Goal: Task Accomplishment & Management: Manage account settings

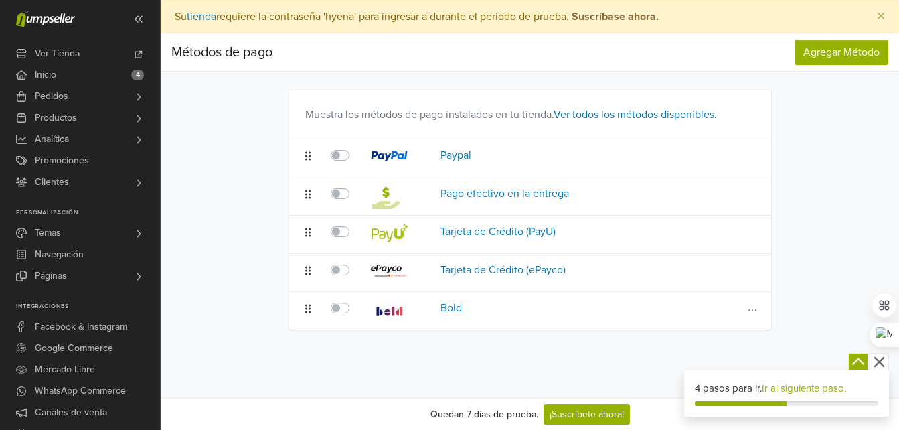
click at [355, 300] on label at bounding box center [355, 300] width 0 height 0
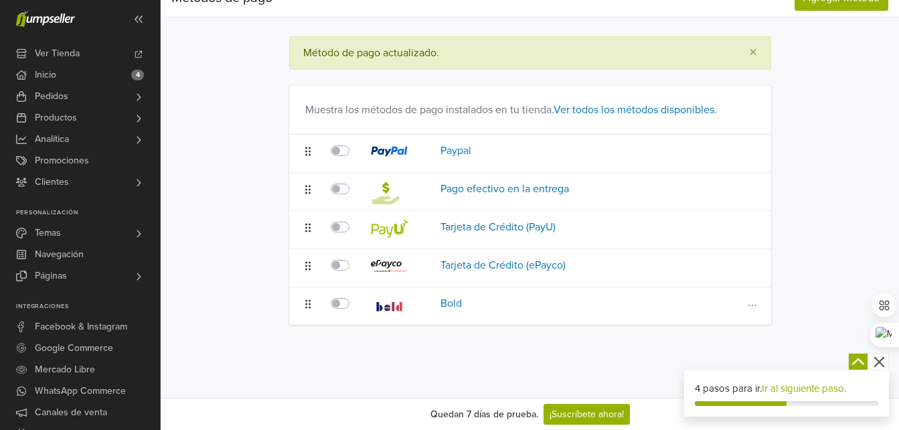
scroll to position [56, 0]
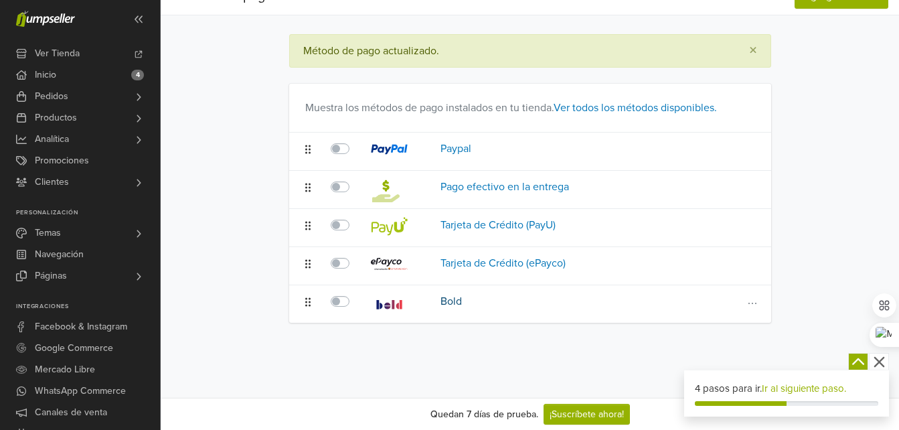
click at [456, 301] on link "Bold" at bounding box center [451, 301] width 21 height 13
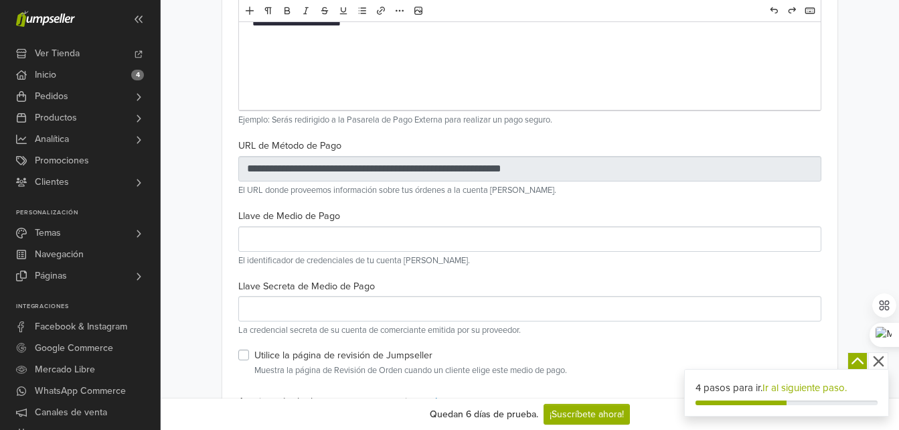
scroll to position [267, 0]
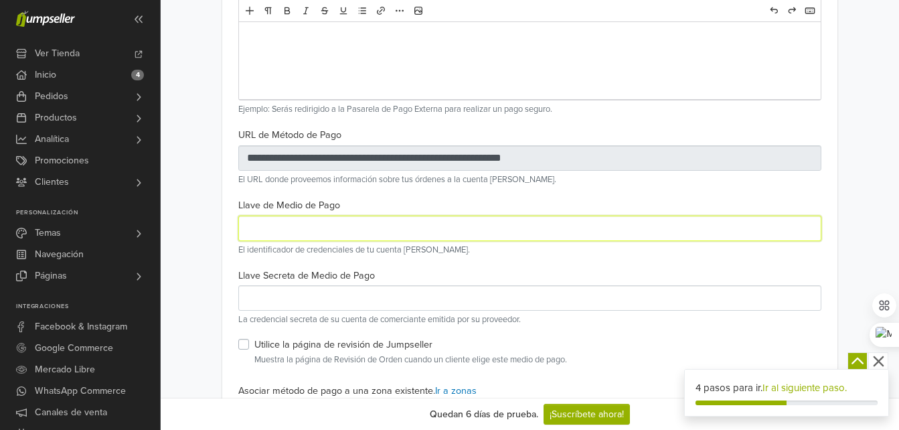
click at [325, 231] on input "text" at bounding box center [529, 228] width 583 height 25
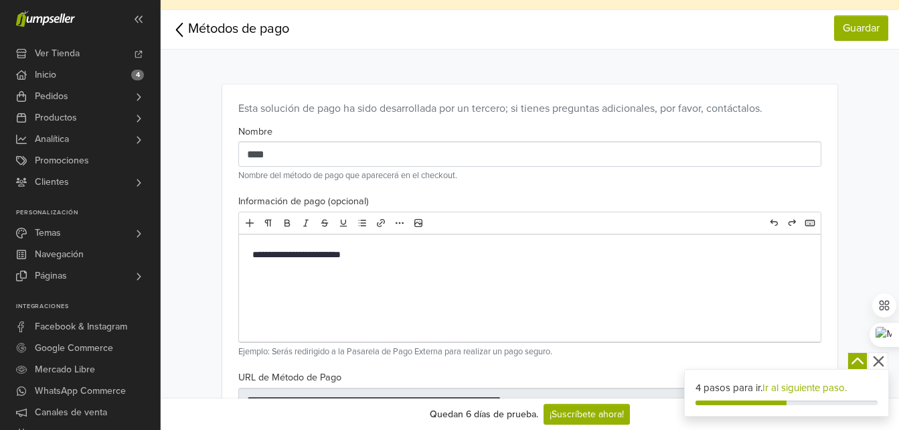
scroll to position [0, 0]
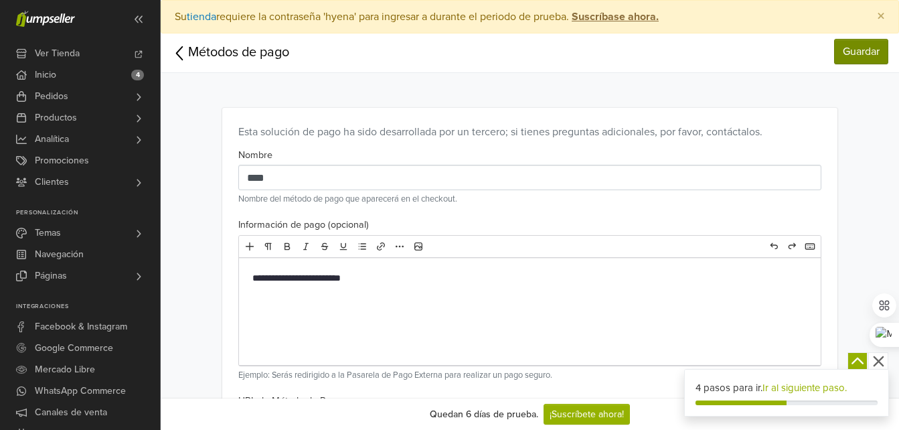
type input "**********"
click at [851, 53] on link "Guardar" at bounding box center [861, 51] width 54 height 25
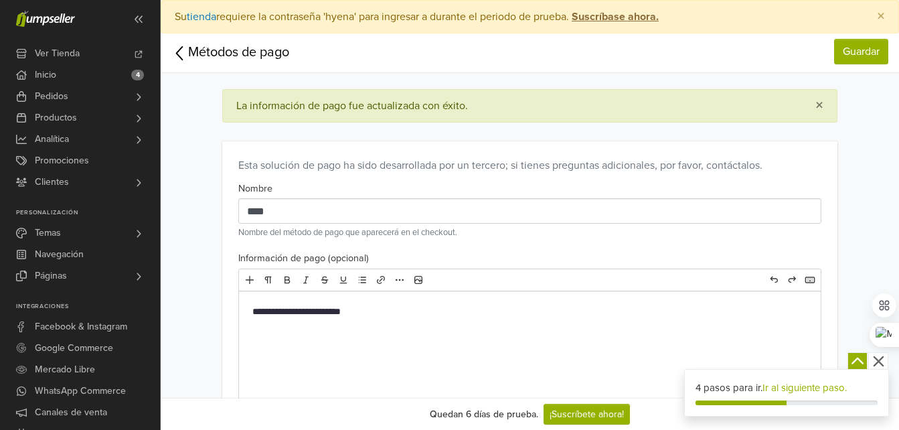
click at [173, 52] on icon at bounding box center [179, 53] width 17 height 21
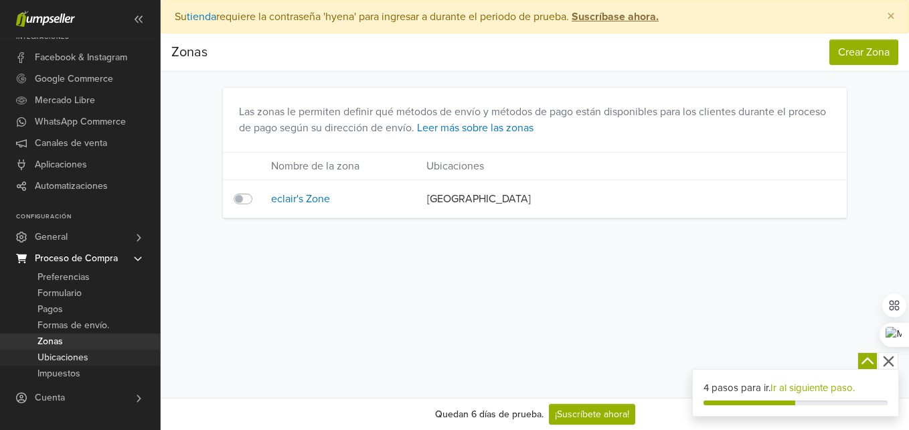
click at [73, 360] on span "Ubicaciones" at bounding box center [63, 358] width 51 height 16
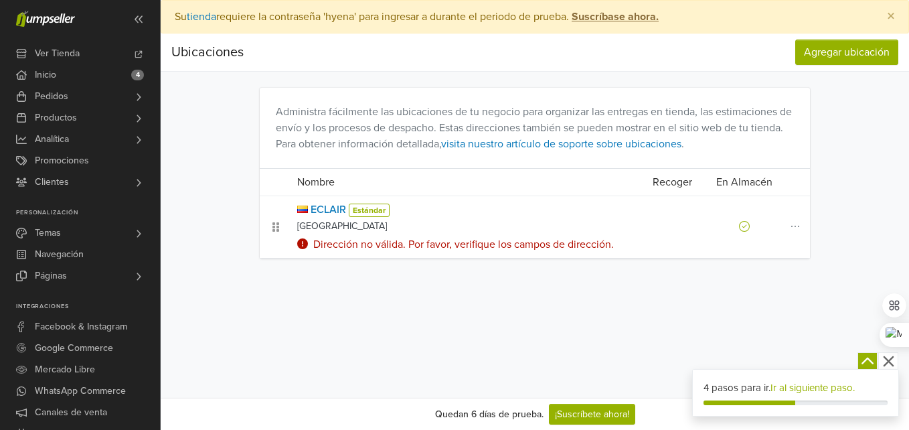
click at [795, 226] on icon at bounding box center [795, 226] width 13 height 11
click at [474, 247] on div "Dirección no válida. Por favor, verifique los campos de dirección." at bounding box center [462, 244] width 331 height 16
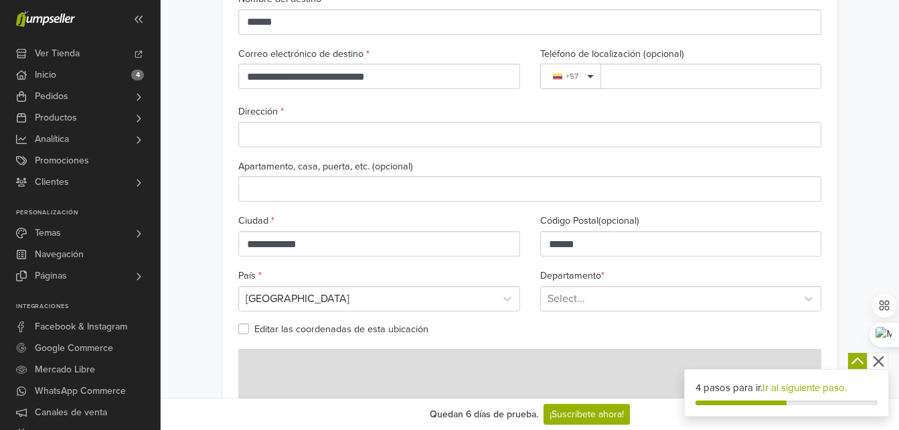
scroll to position [134, 0]
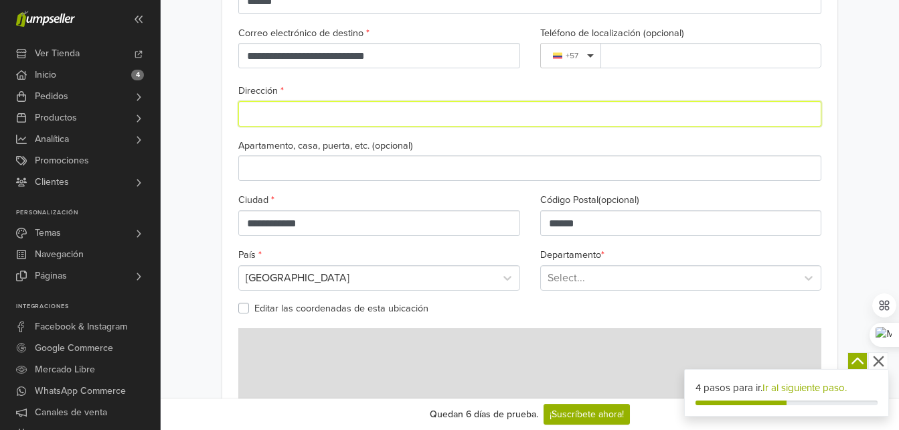
click at [346, 113] on input "Dirección *" at bounding box center [529, 113] width 583 height 25
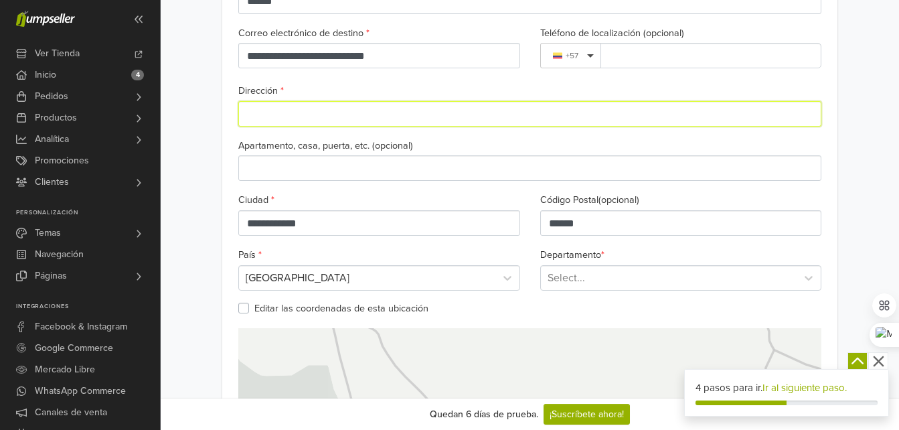
type input "**********"
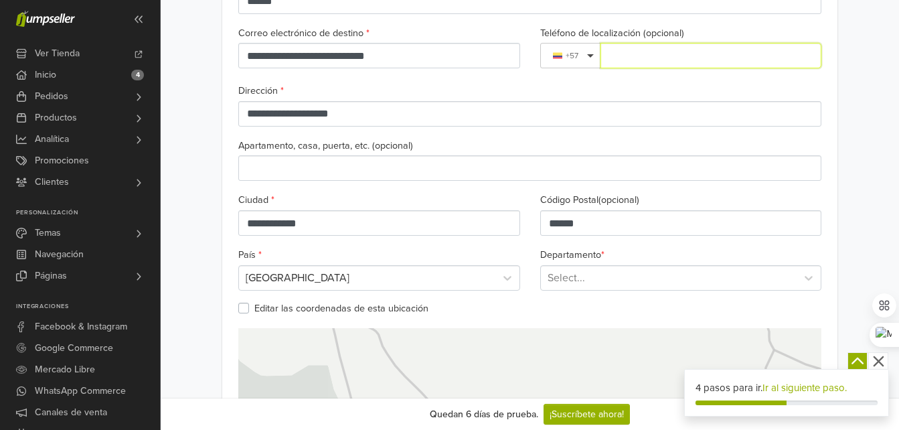
type input "**********"
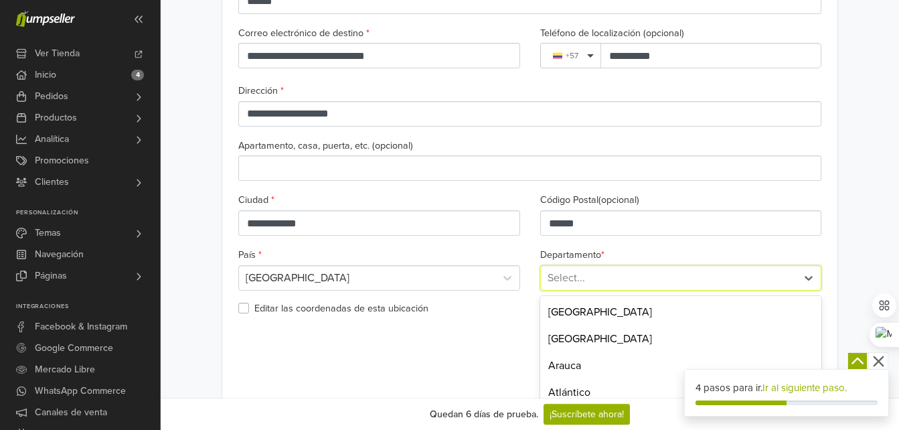
click at [627, 279] on div "33 results available. Use Up and Down to choose options, press Enter to select …" at bounding box center [681, 277] width 282 height 25
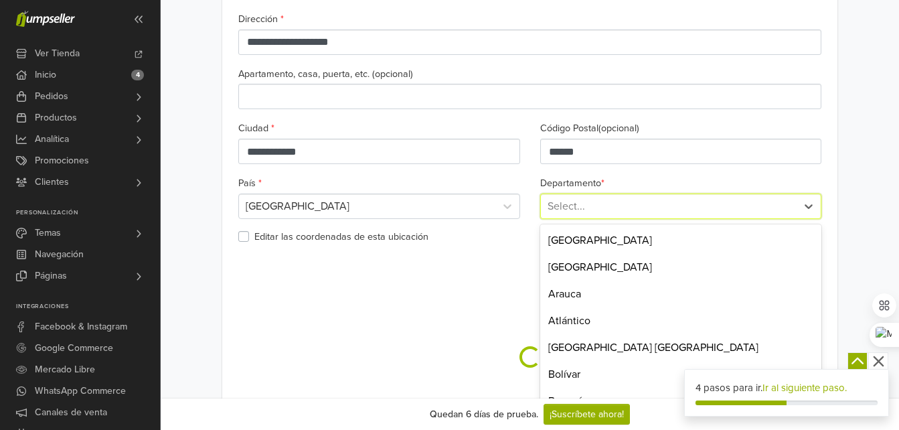
scroll to position [206, 0]
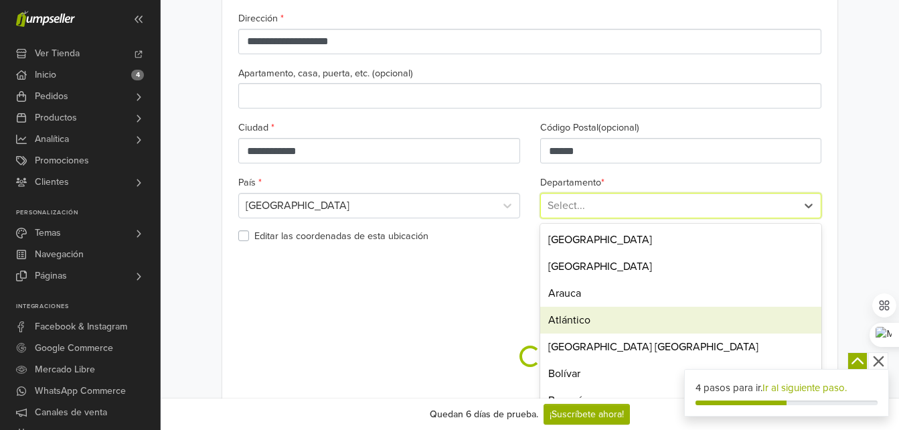
click at [593, 315] on div "Atlántico" at bounding box center [681, 320] width 282 height 27
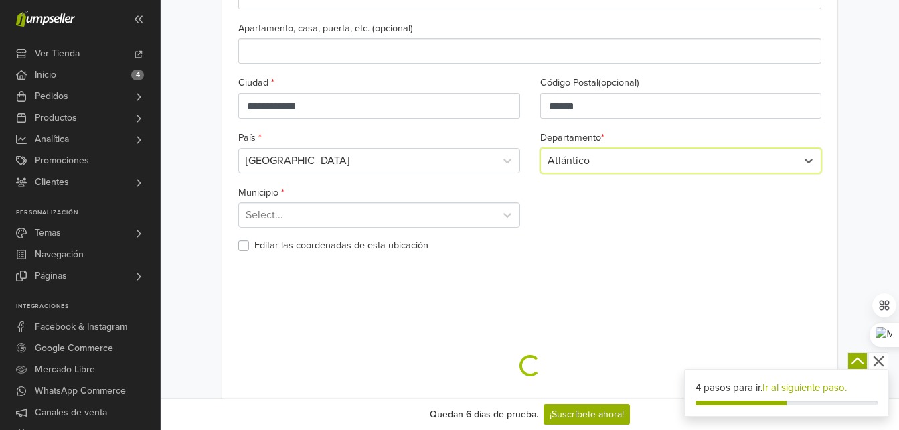
click at [350, 228] on div "Select..." at bounding box center [379, 214] width 282 height 25
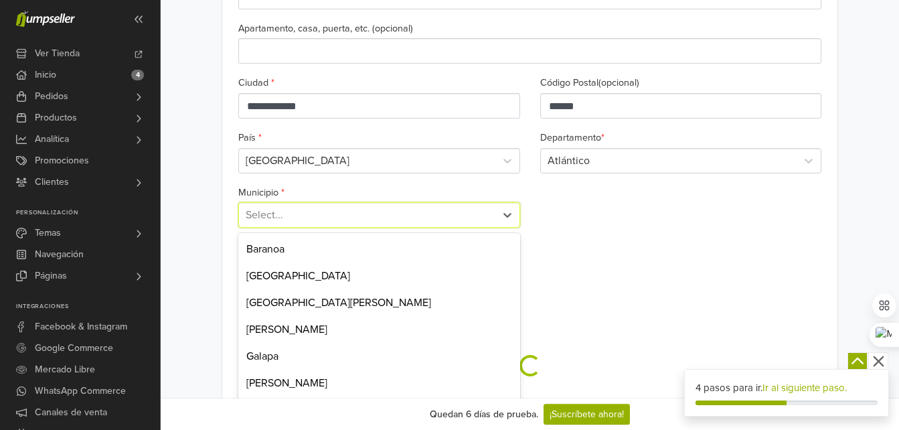
scroll to position [261, 0]
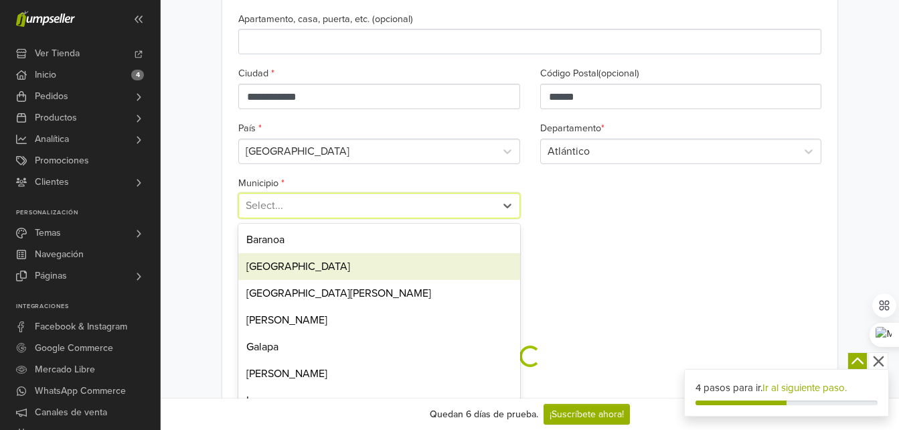
click at [343, 271] on div "Barranquilla" at bounding box center [379, 266] width 282 height 27
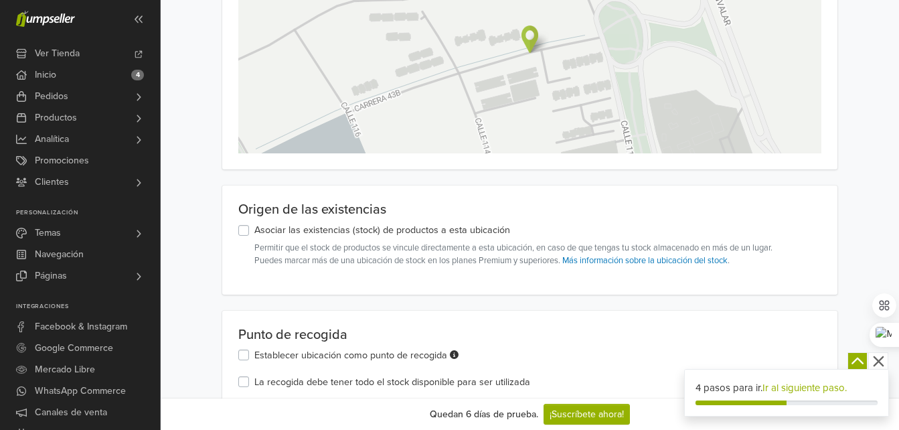
scroll to position [595, 0]
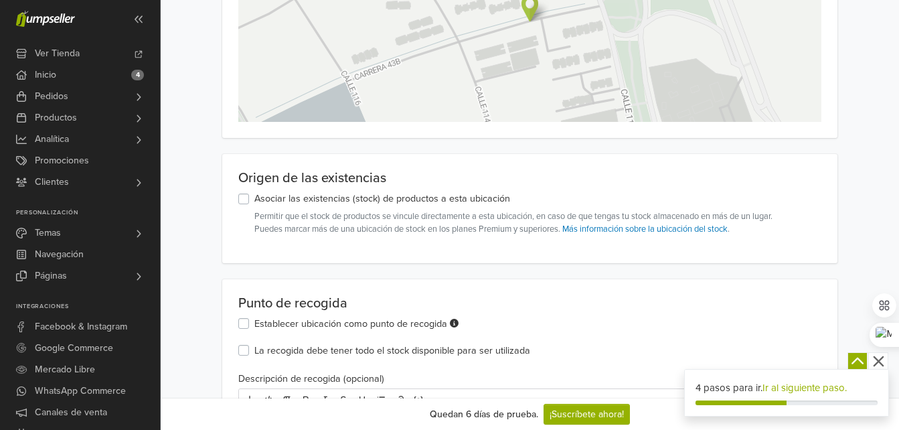
click at [254, 196] on label "Asociar las existencias (stock) de productos a esta ubicación" at bounding box center [382, 199] width 256 height 15
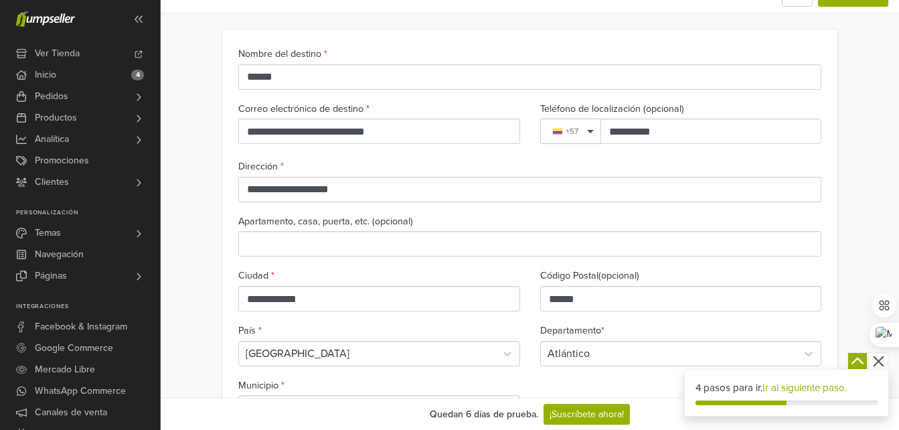
scroll to position [0, 0]
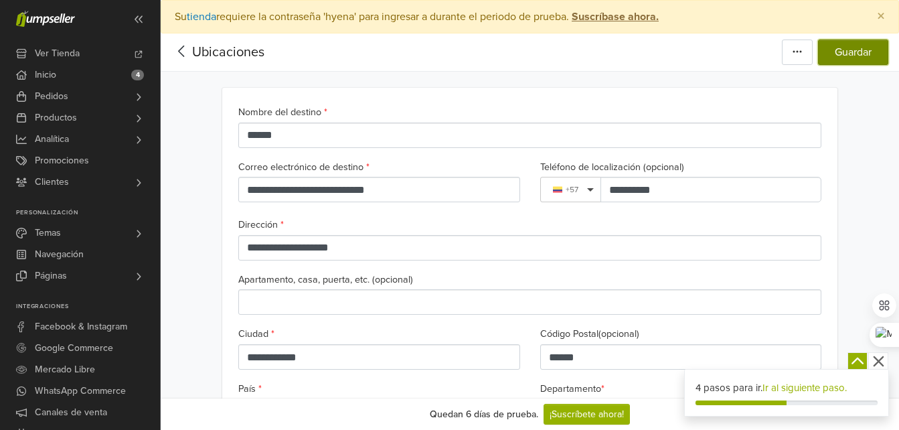
click at [848, 54] on button "Guardar" at bounding box center [853, 52] width 70 height 25
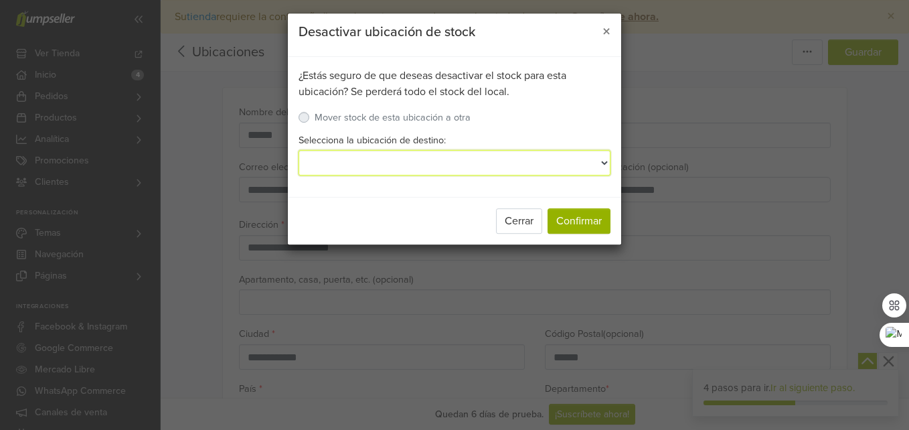
click at [479, 163] on select "Selecciona la ubicación de destino:" at bounding box center [455, 162] width 312 height 25
click at [581, 161] on select "Selecciona la ubicación de destino:" at bounding box center [455, 162] width 312 height 25
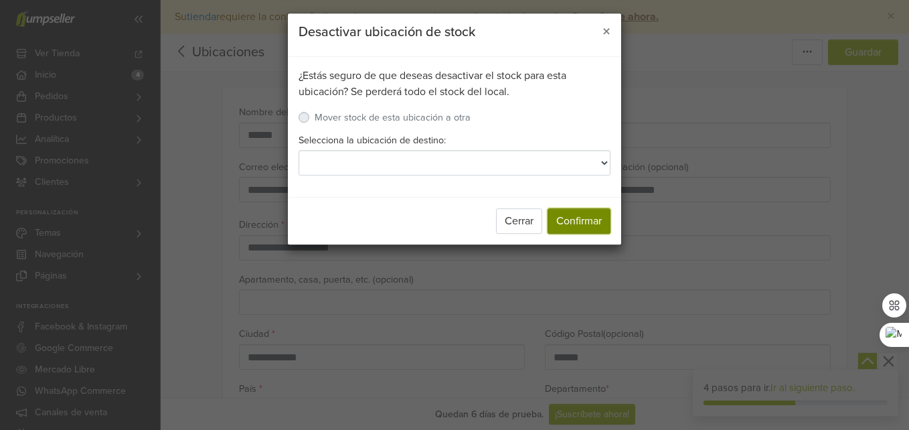
click at [575, 228] on button "Confirmar" at bounding box center [579, 220] width 63 height 25
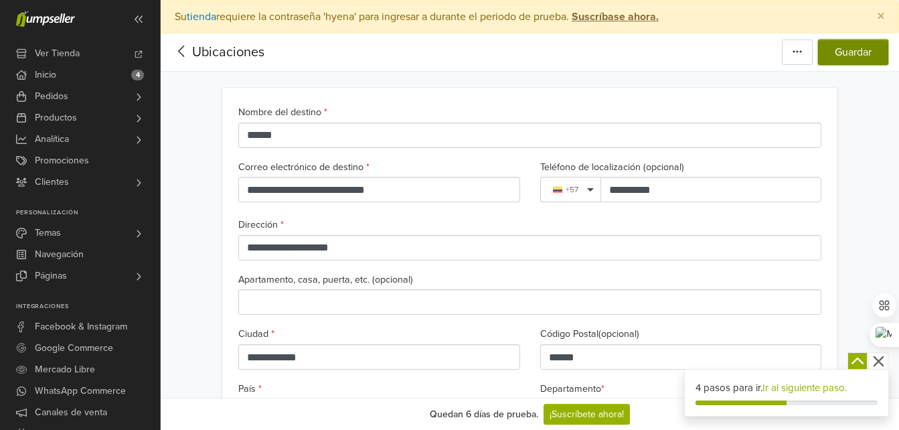
click at [850, 48] on button "Guardar" at bounding box center [853, 52] width 70 height 25
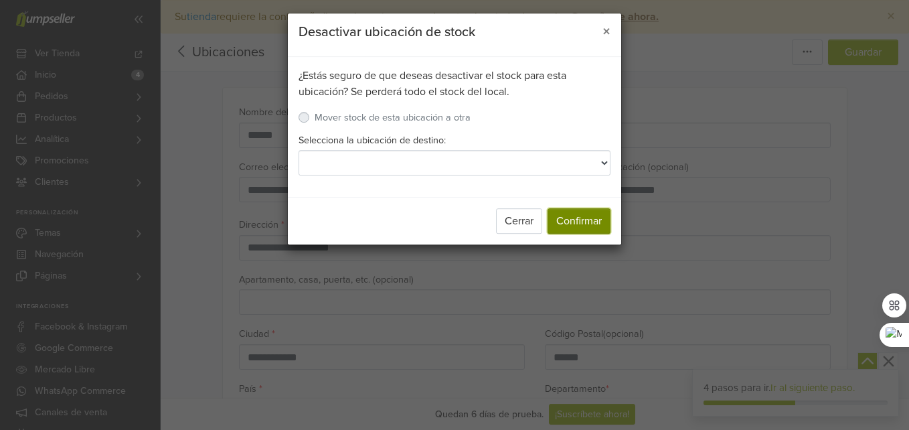
click at [581, 223] on button "Confirmar" at bounding box center [579, 220] width 63 height 25
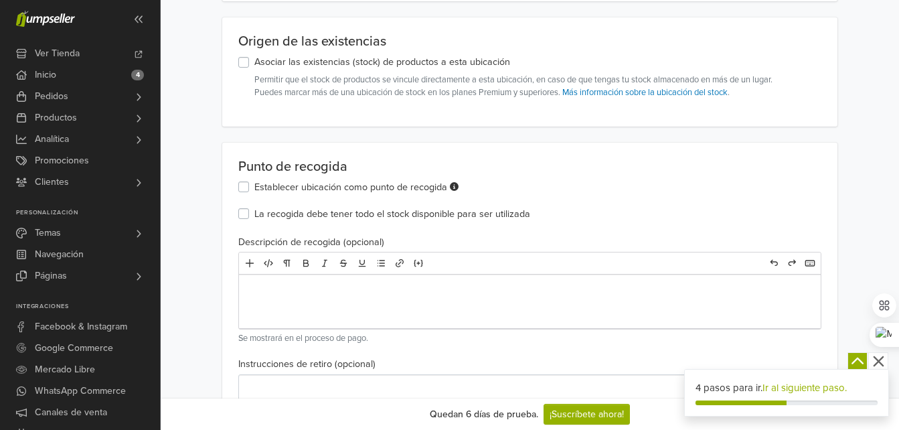
scroll to position [737, 0]
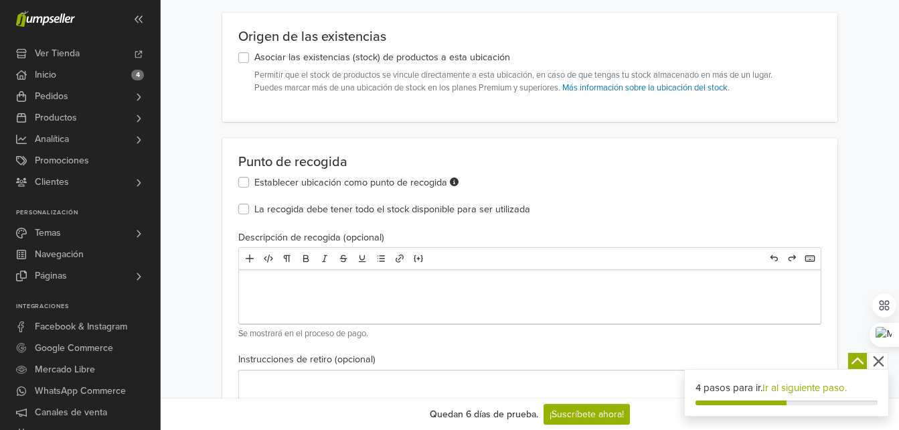
click at [254, 210] on label "La recogida debe tener todo el stock disponible para ser utilizada" at bounding box center [392, 209] width 276 height 15
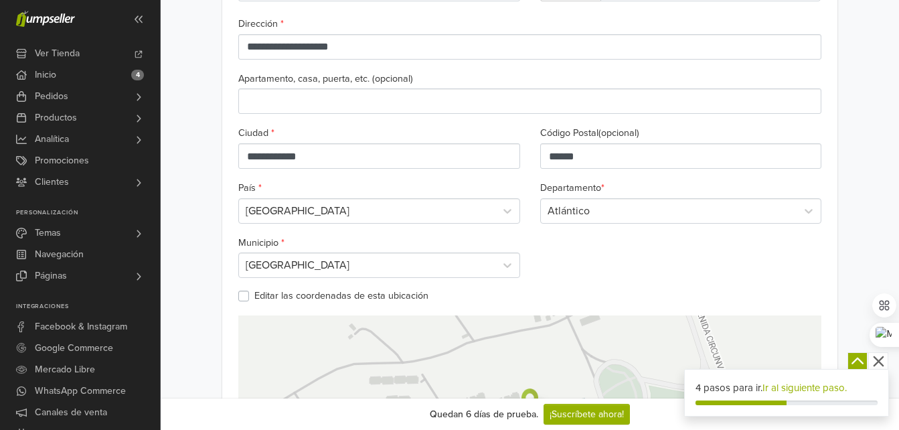
scroll to position [0, 0]
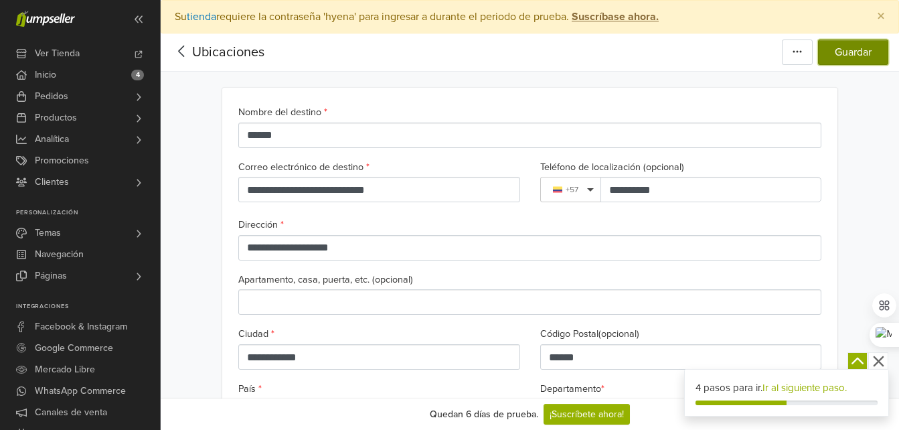
click at [860, 46] on button "Guardar" at bounding box center [853, 52] width 70 height 25
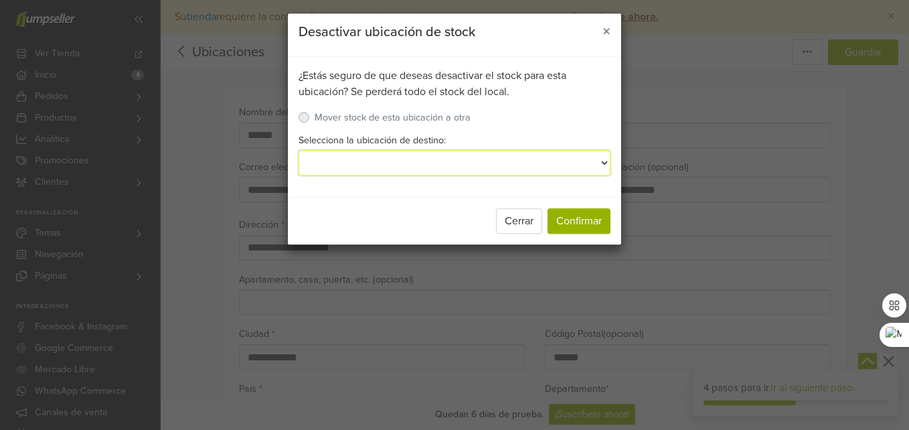
click at [513, 158] on select "Selecciona la ubicación de destino:" at bounding box center [455, 162] width 312 height 25
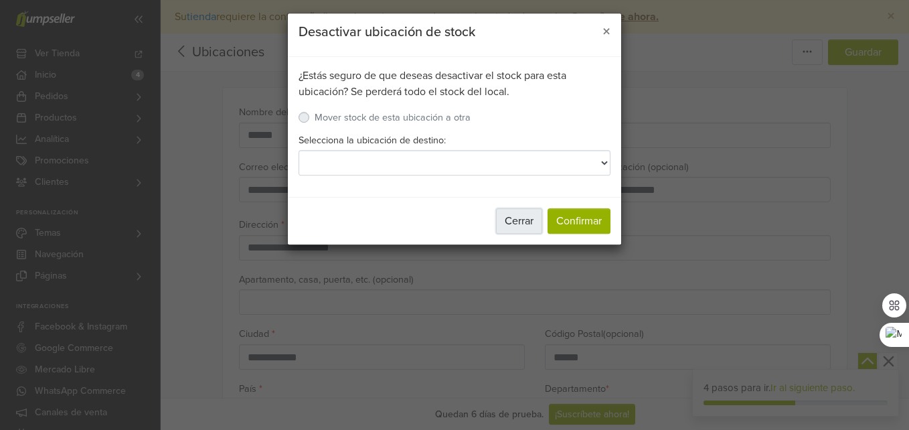
click at [518, 221] on button "Cerrar" at bounding box center [519, 220] width 46 height 25
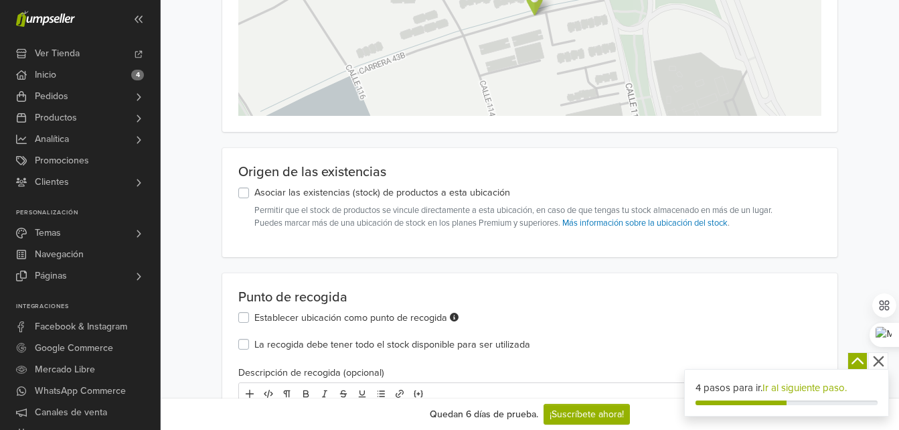
scroll to position [603, 0]
click at [254, 188] on label "Asociar las existencias (stock) de productos a esta ubicación" at bounding box center [382, 191] width 256 height 15
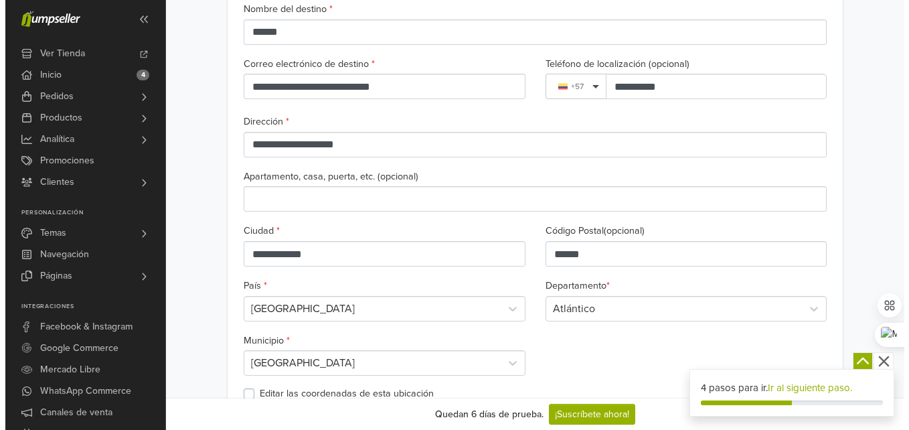
scroll to position [0, 0]
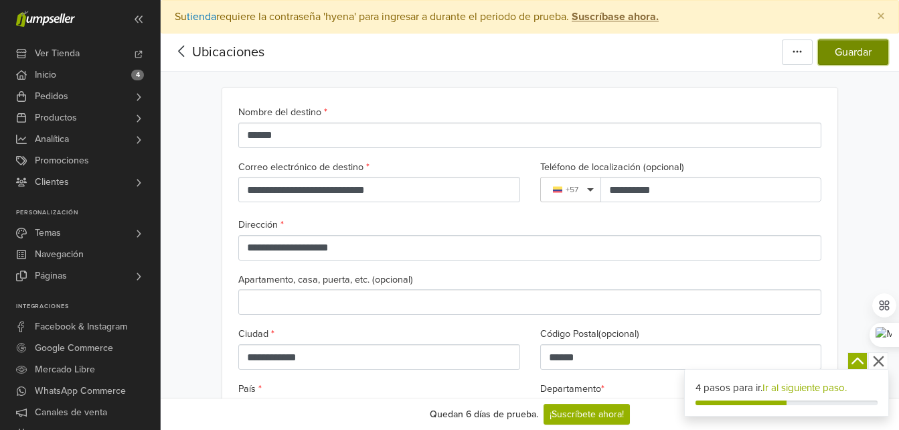
click at [850, 50] on button "Guardar" at bounding box center [853, 52] width 70 height 25
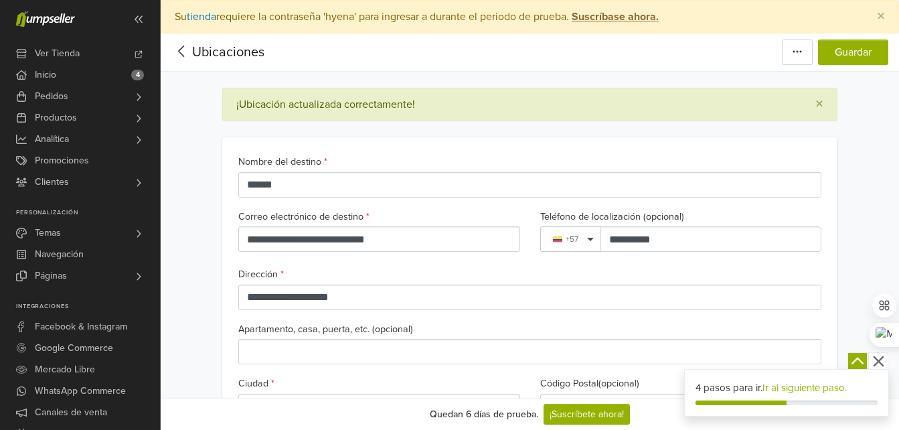
click at [179, 50] on icon at bounding box center [181, 51] width 21 height 17
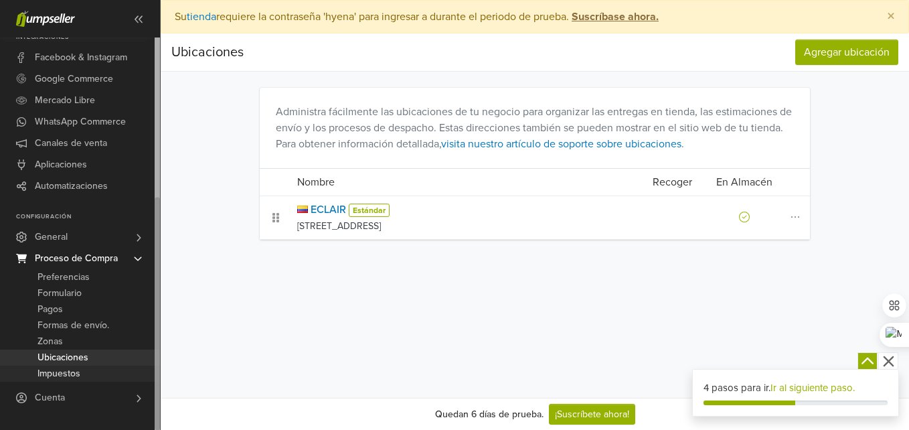
click at [64, 372] on span "Impuestos" at bounding box center [59, 374] width 43 height 16
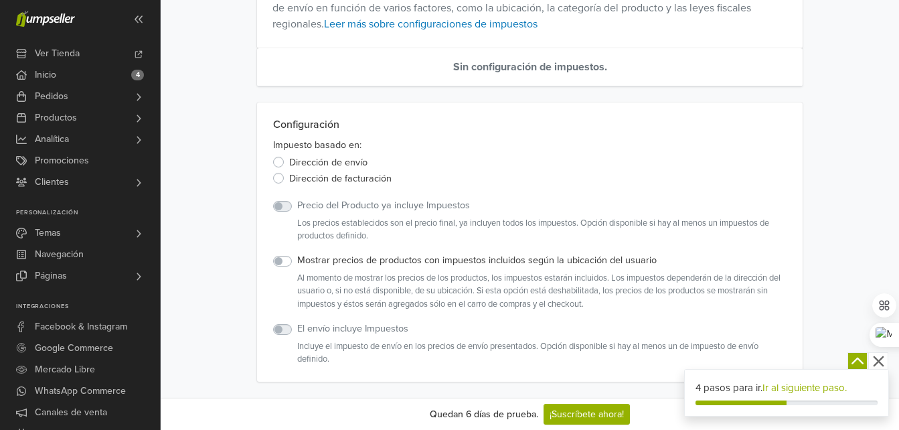
scroll to position [134, 0]
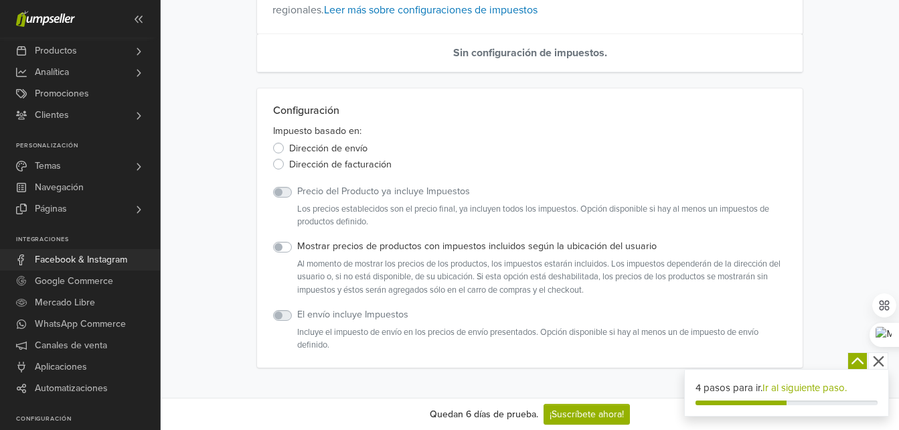
click at [113, 260] on span "Facebook & Instagram" at bounding box center [81, 259] width 92 height 21
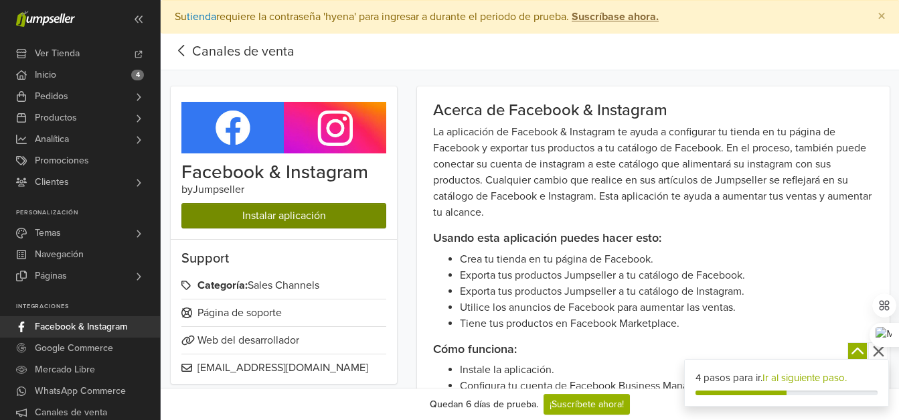
click at [253, 212] on link "Instalar aplicación" at bounding box center [283, 215] width 205 height 25
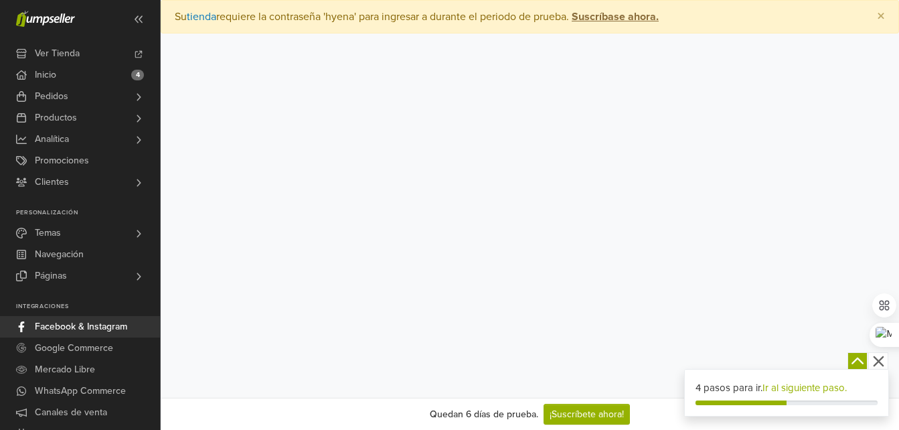
click at [84, 326] on span "Facebook & Instagram" at bounding box center [81, 326] width 92 height 21
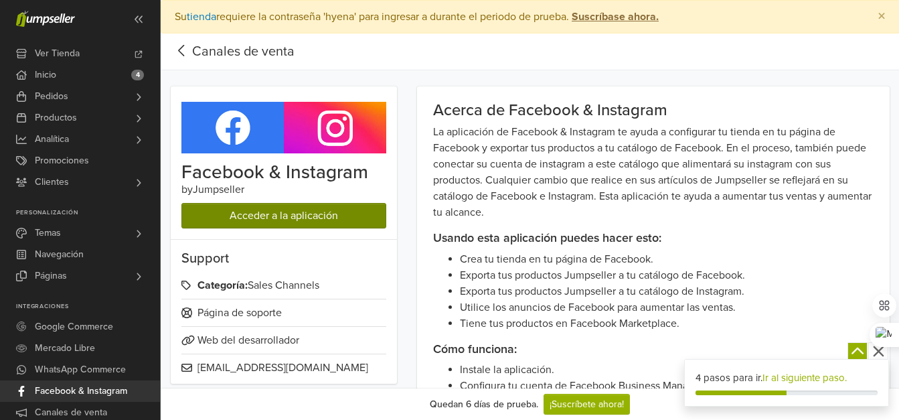
click at [312, 217] on link "Acceder a la aplicación" at bounding box center [283, 215] width 205 height 25
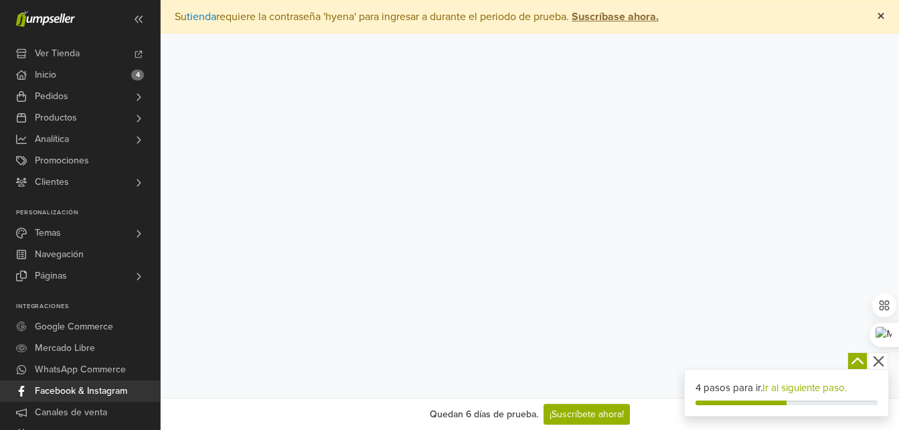
click at [880, 14] on span "×" at bounding box center [881, 16] width 8 height 19
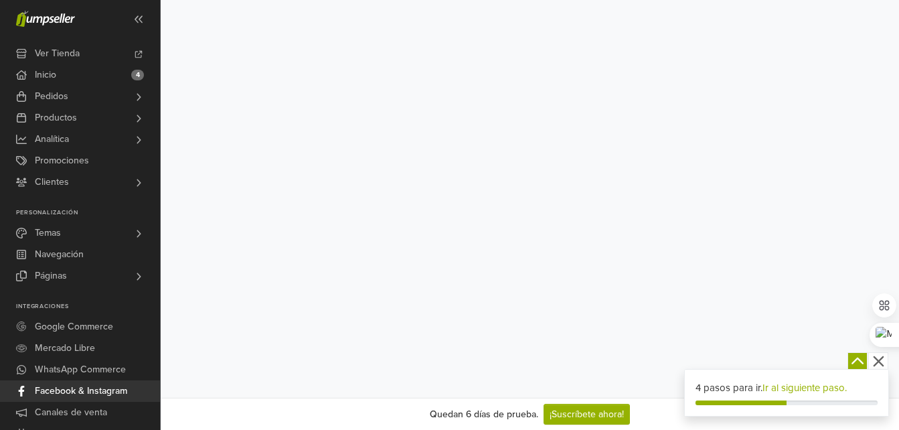
scroll to position [75, 0]
click at [76, 392] on span "Facebook & Instagram" at bounding box center [81, 390] width 92 height 21
